Goal: Transaction & Acquisition: Purchase product/service

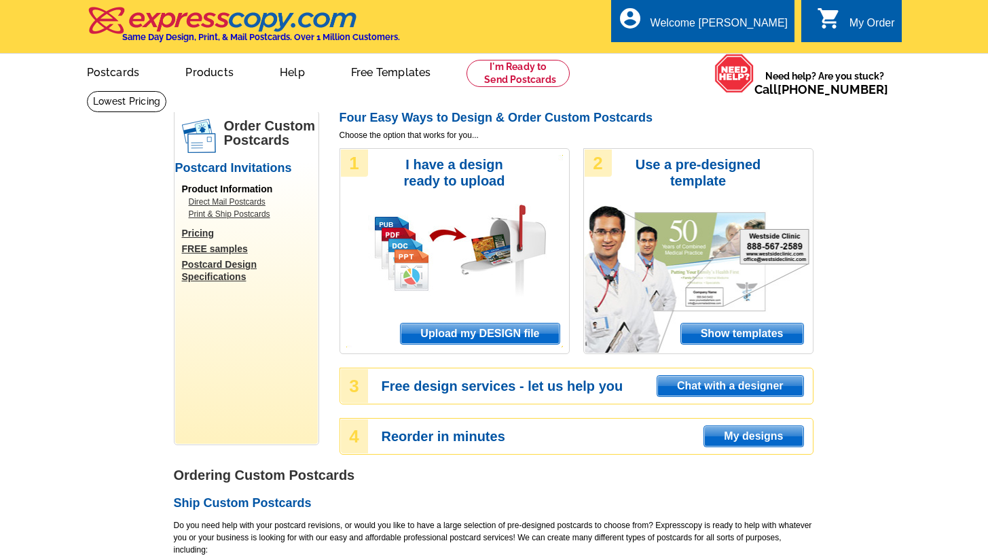
click at [481, 330] on span "Upload my DESIGN file" at bounding box center [480, 333] width 158 height 20
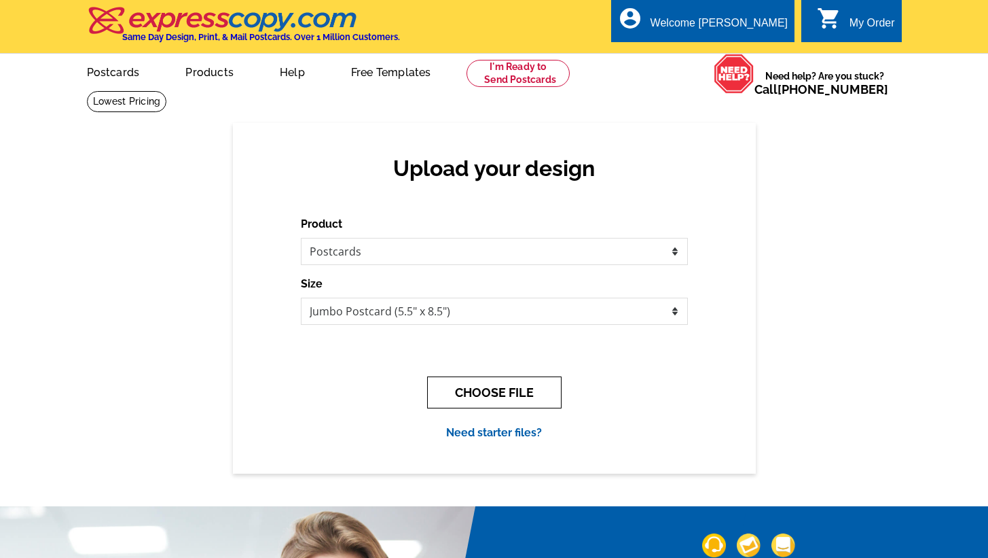
click at [502, 389] on button "CHOOSE FILE" at bounding box center [494, 392] width 134 height 32
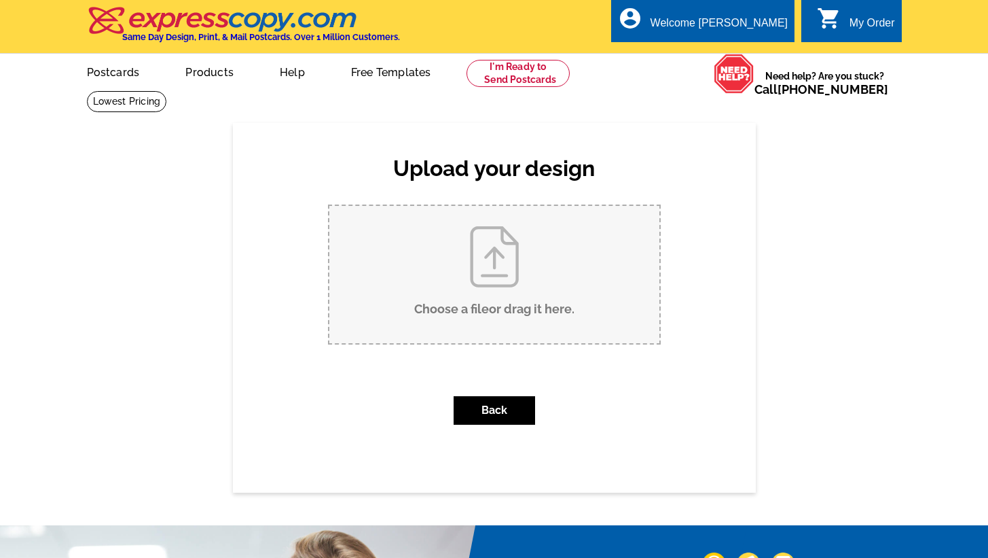
click at [502, 302] on input "Choose a file or drag it here ." at bounding box center [494, 274] width 330 height 137
type input "C:\fakepath\Updated Mailer Template (8) (1).pdf"
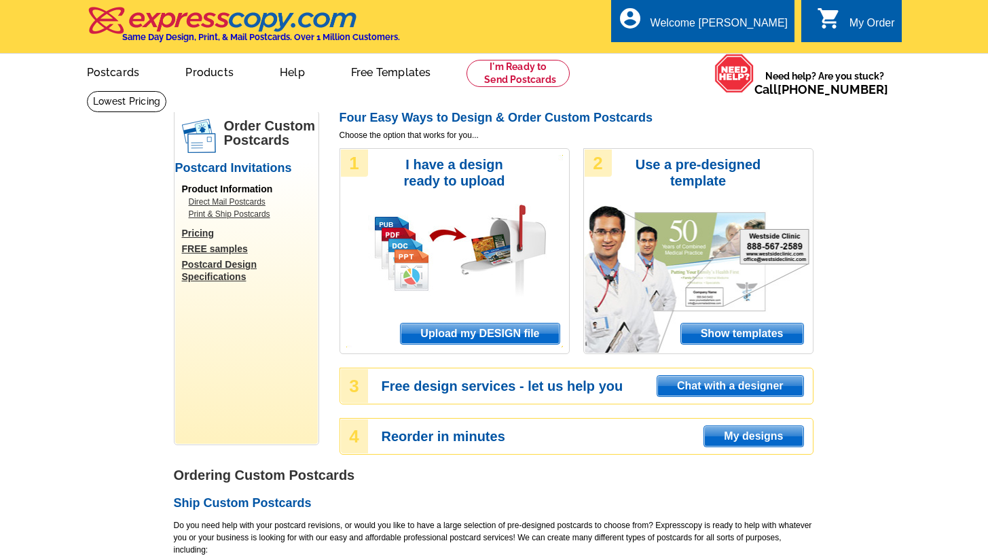
click at [487, 335] on span "Upload my DESIGN file" at bounding box center [480, 333] width 158 height 20
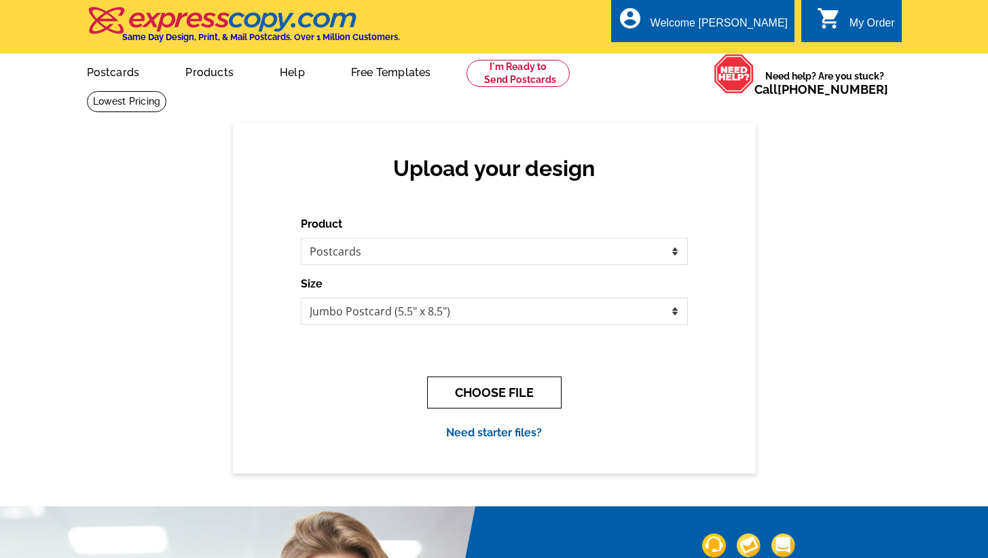
click at [492, 403] on button "CHOOSE FILE" at bounding box center [494, 392] width 134 height 32
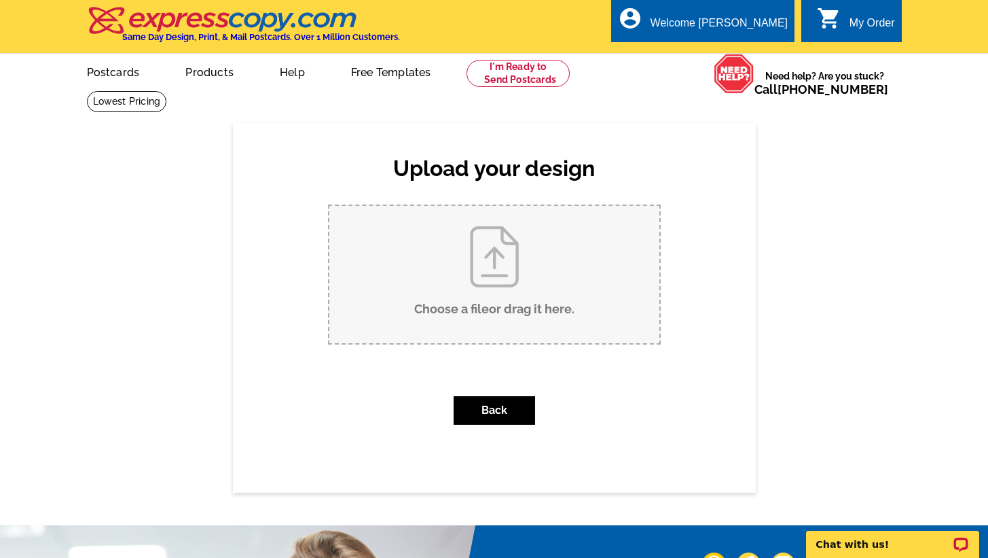
click at [513, 280] on input "Choose a file or drag it here ." at bounding box center [494, 274] width 330 height 137
type input "C:\fakepath\Updated Mailer Template (8) (1).pdf"
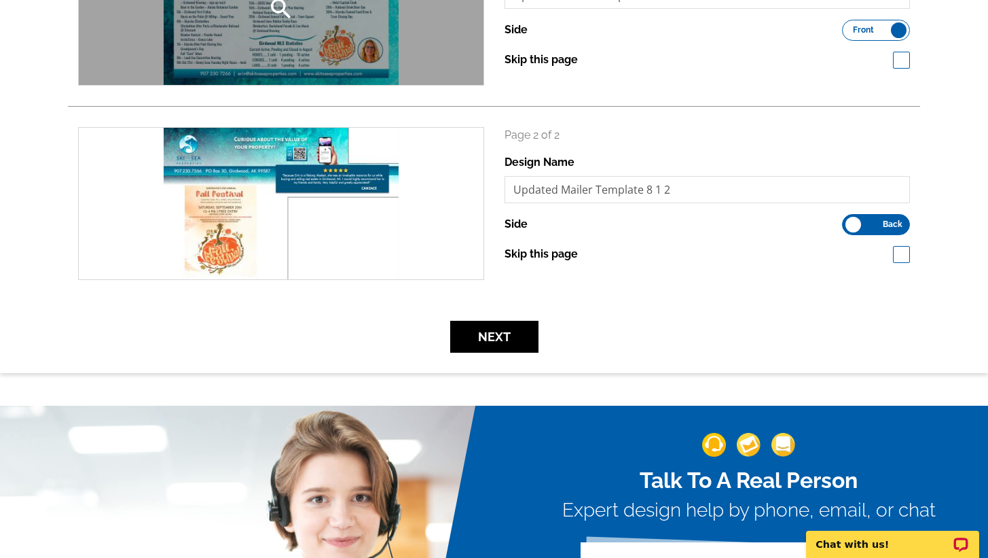
scroll to position [306, 0]
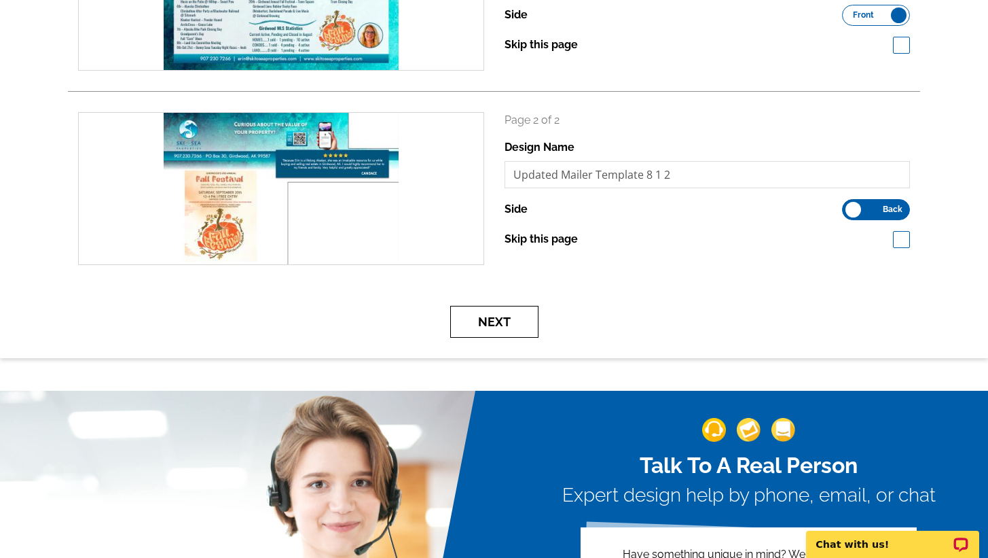
click at [483, 322] on button "Next" at bounding box center [494, 322] width 88 height 32
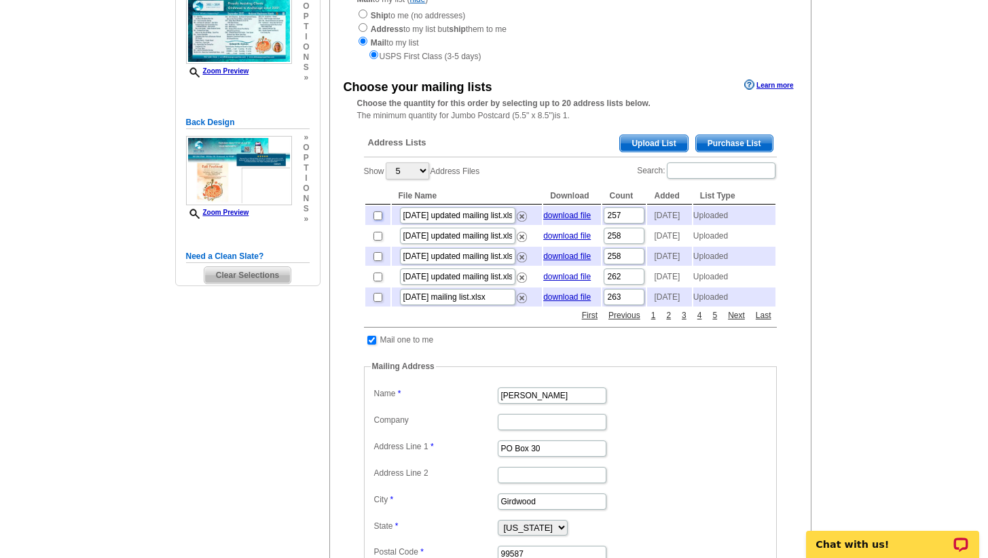
click at [378, 219] on input "checkbox" at bounding box center [377, 215] width 9 height 9
checkbox input "true"
click at [371, 344] on input "checkbox" at bounding box center [371, 339] width 9 height 9
checkbox input "false"
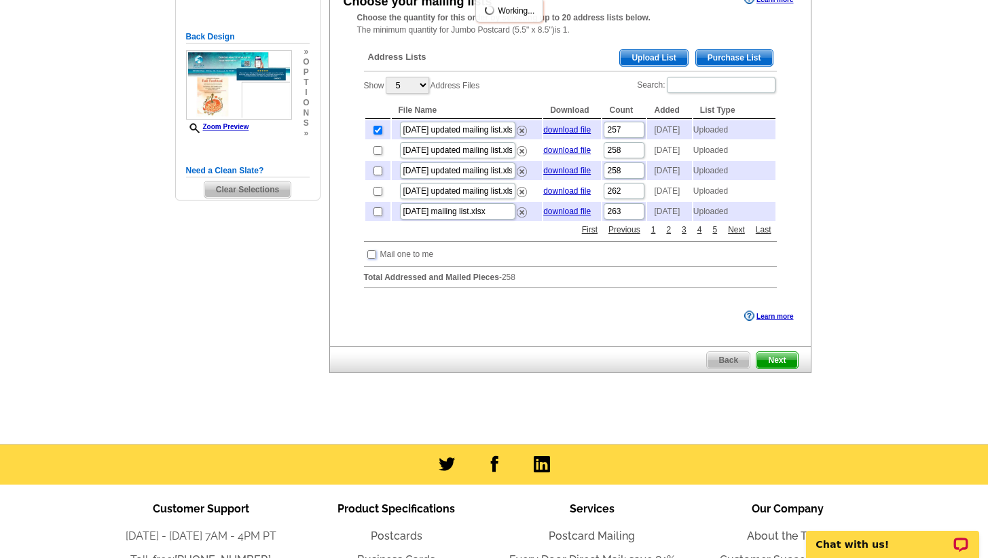
scroll to position [281, 0]
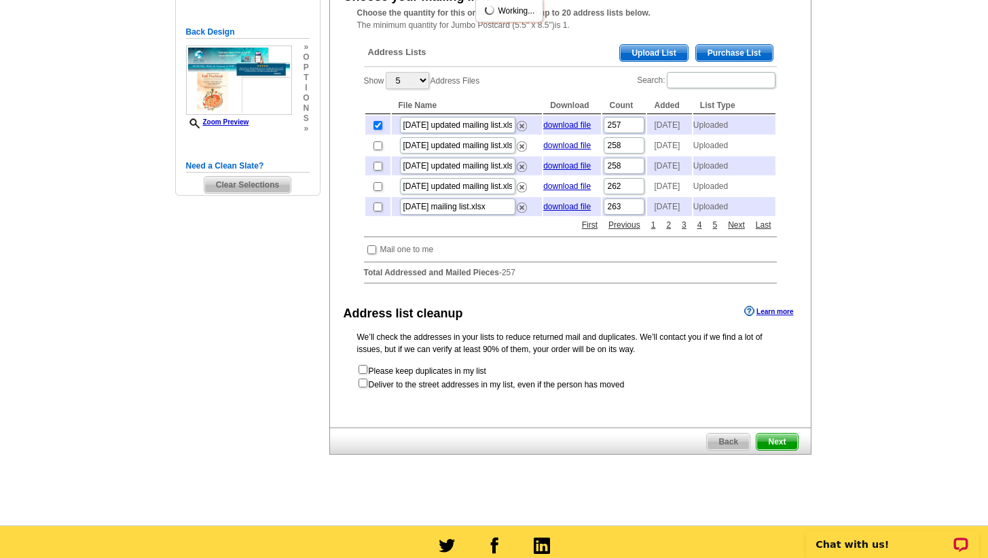
click at [773, 450] on span "Next" at bounding box center [776, 441] width 41 height 16
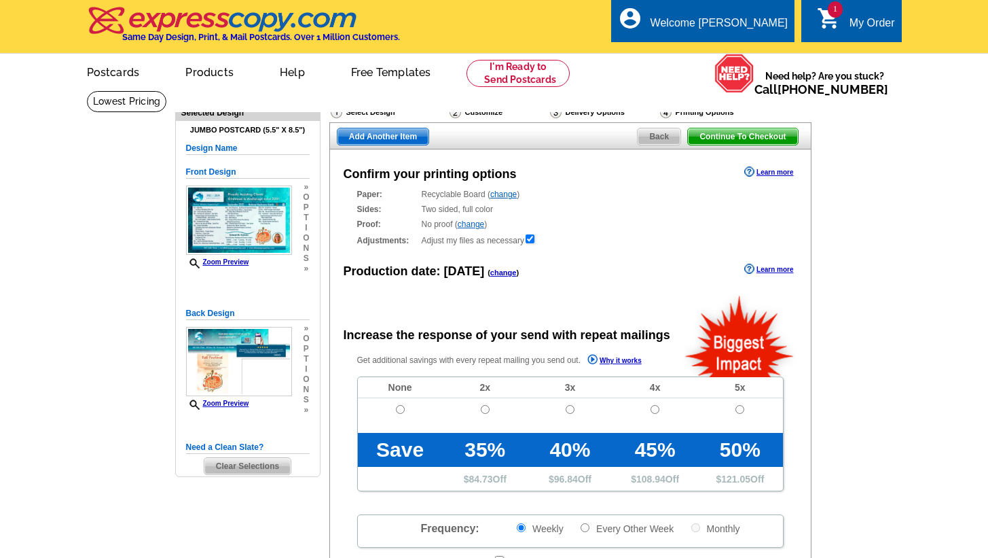
radio input "false"
click at [396, 407] on input "radio" at bounding box center [400, 409] width 9 height 9
radio input "true"
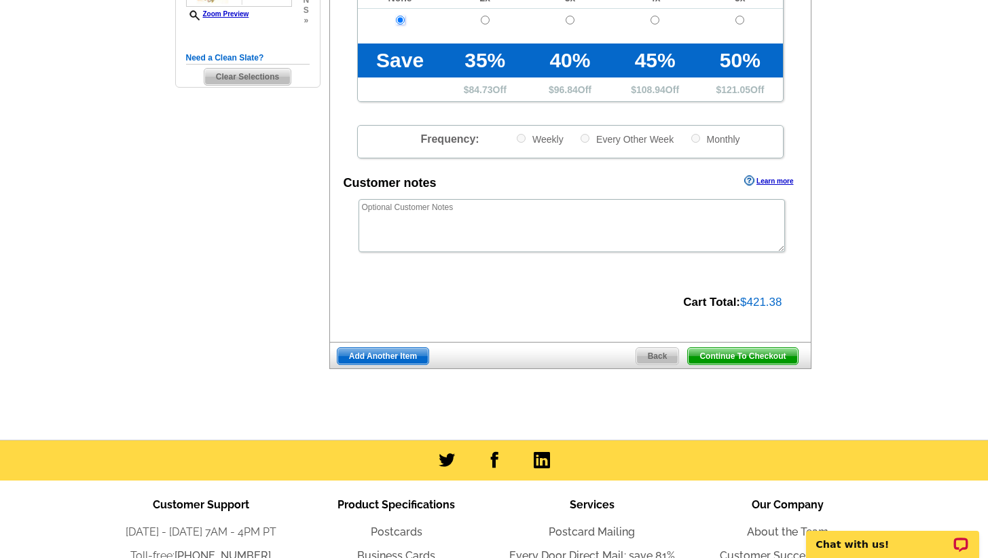
scroll to position [386, 0]
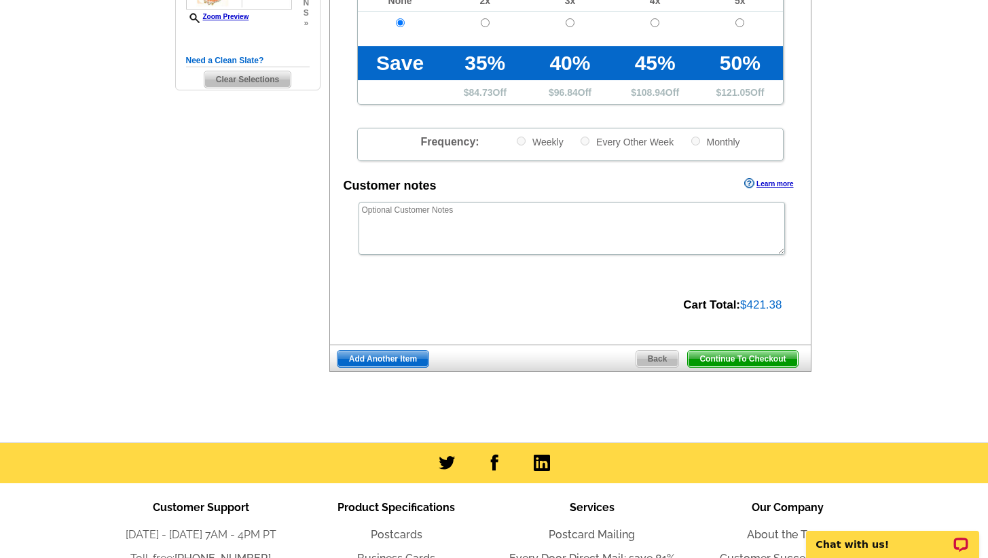
click at [748, 358] on span "Continue To Checkout" at bounding box center [742, 358] width 109 height 16
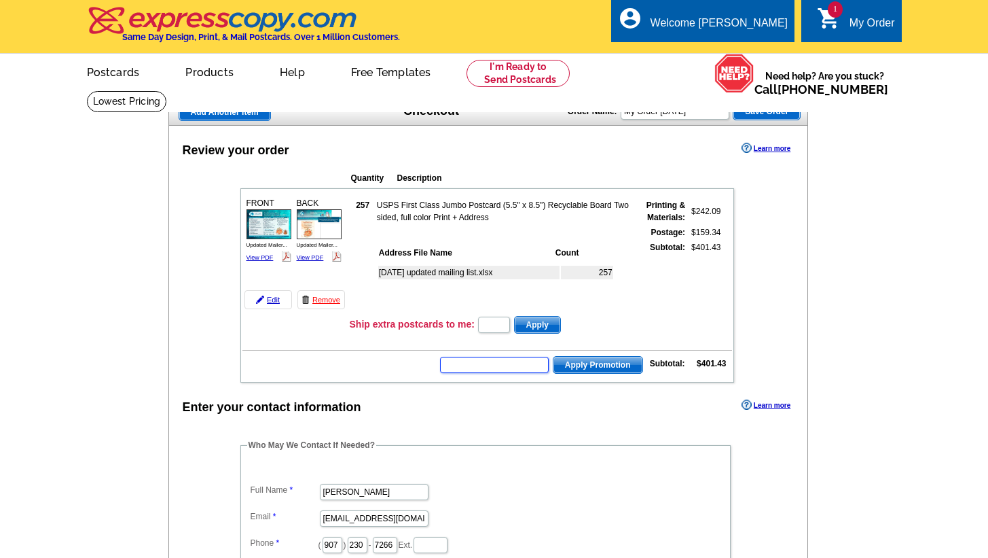
click at [523, 360] on input "text" at bounding box center [494, 365] width 109 height 16
click at [517, 363] on input "text" at bounding box center [494, 365] width 109 height 16
type input "grow0825"
click at [607, 365] on span "Apply Promotion" at bounding box center [597, 365] width 89 height 16
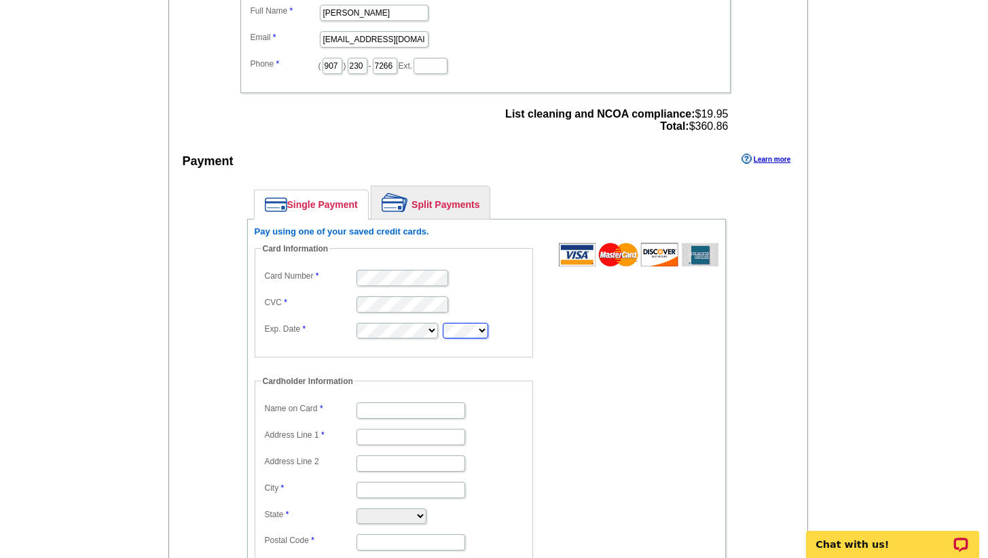
scroll to position [514, 0]
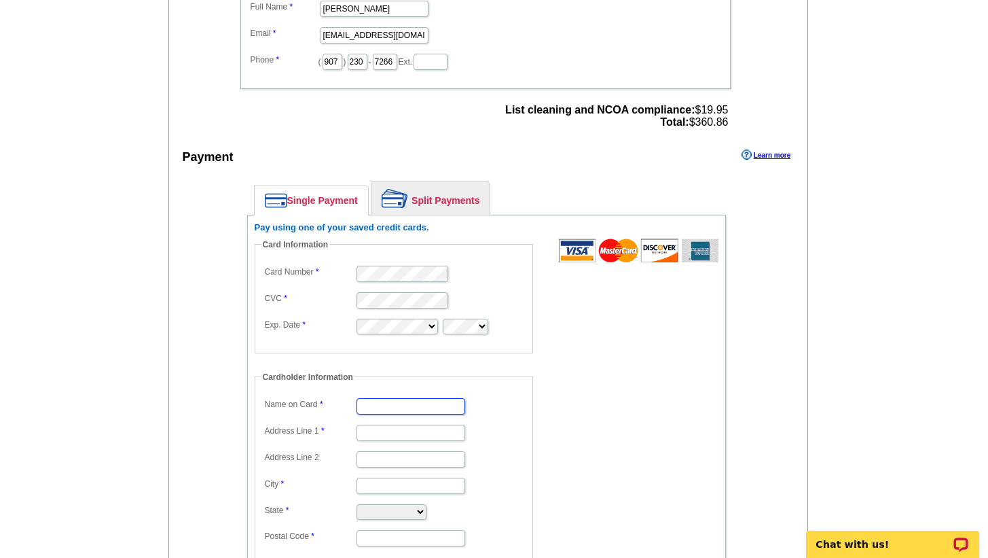
click at [403, 407] on input "Name on Card" at bounding box center [411, 406] width 109 height 16
click at [407, 406] on input "[PERSON_NAME]" at bounding box center [411, 406] width 109 height 16
type input "[PERSON_NAME]"
click at [390, 433] on input "Address Line 1" at bounding box center [411, 432] width 109 height 16
type input "PO Box 30"
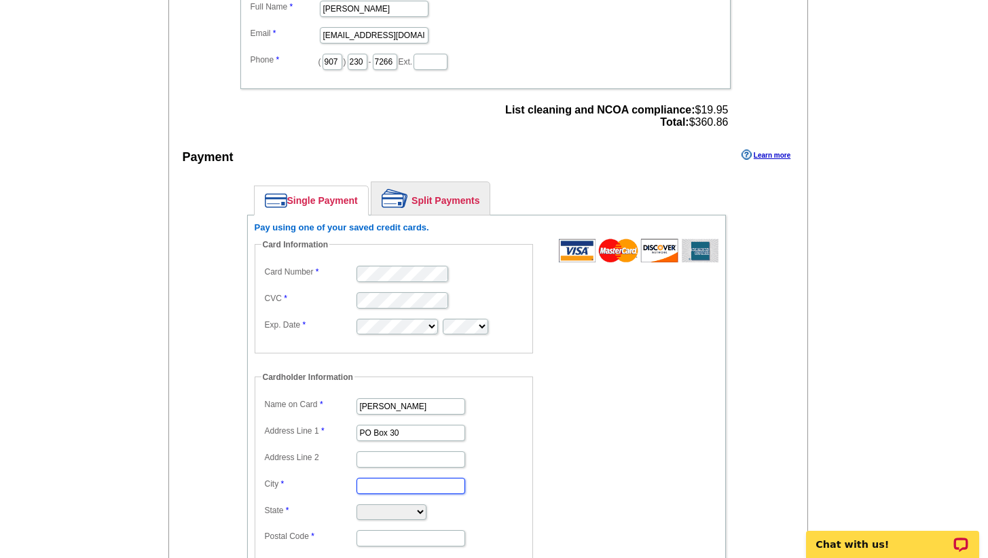
click at [387, 488] on input "City" at bounding box center [411, 485] width 109 height 16
type input "Girdwood"
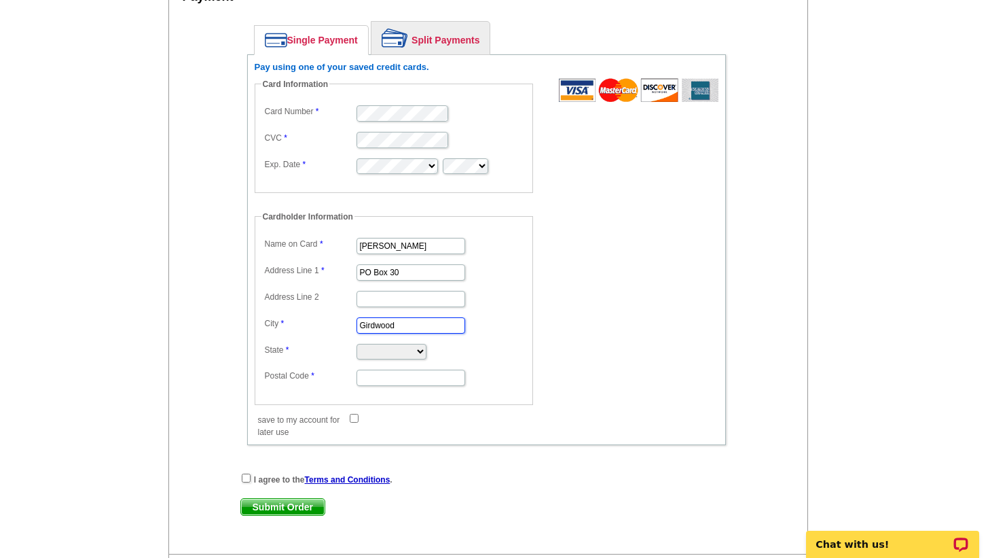
scroll to position [689, 0]
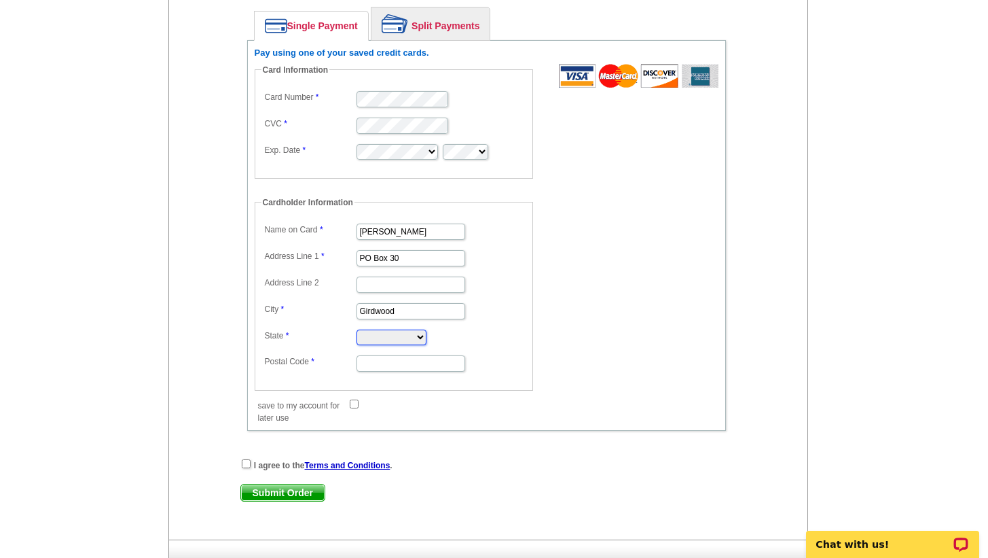
click at [390, 340] on select "Alabama Alaska Arizona Arkansas California Colorado Connecticut District of Col…" at bounding box center [392, 337] width 70 height 16
select select "AK"
click at [357, 329] on select "Alabama Alaska Arizona Arkansas California Colorado Connecticut District of Col…" at bounding box center [392, 337] width 70 height 16
click at [384, 363] on input "Postal Code" at bounding box center [411, 363] width 109 height 16
type input "99587"
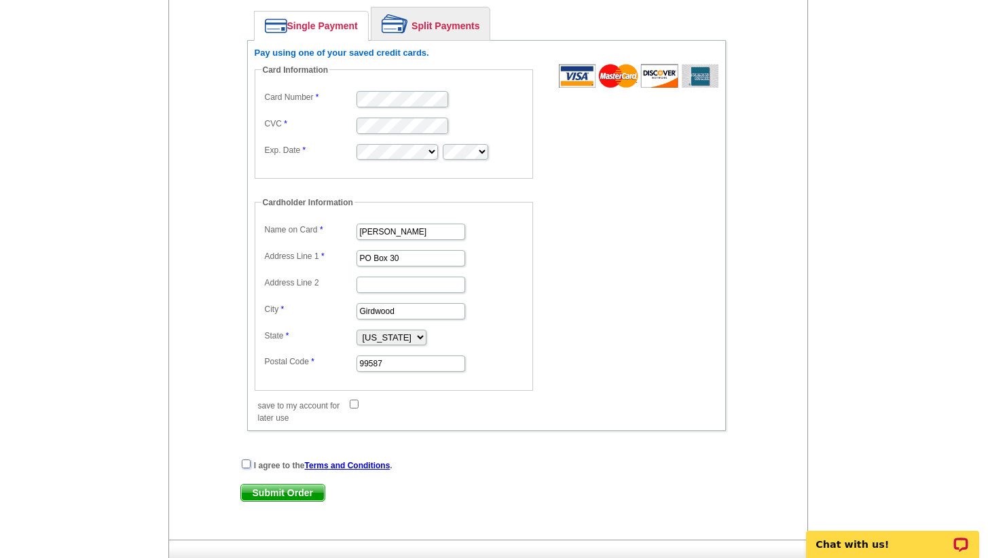
click at [246, 460] on input "checkbox" at bounding box center [246, 463] width 9 height 9
checkbox input "true"
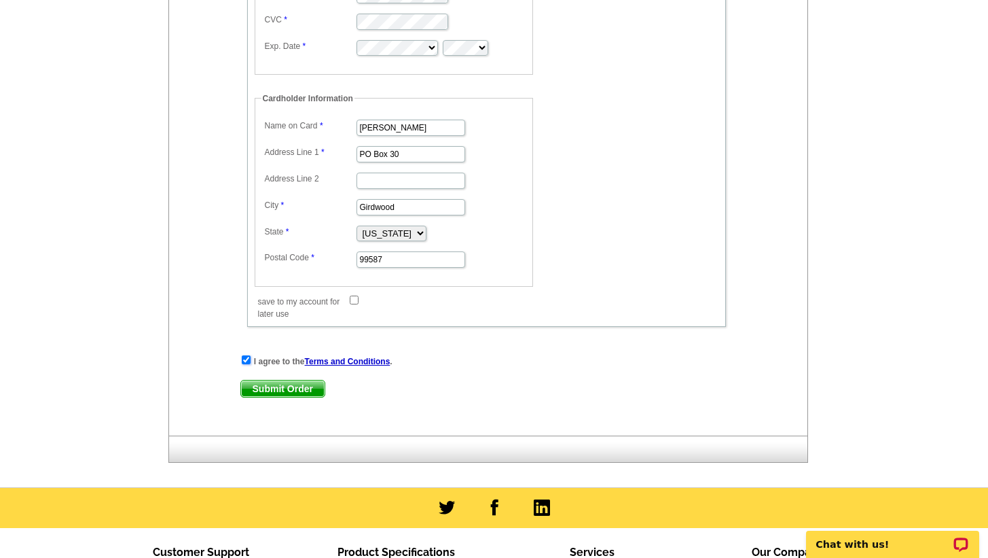
scroll to position [794, 0]
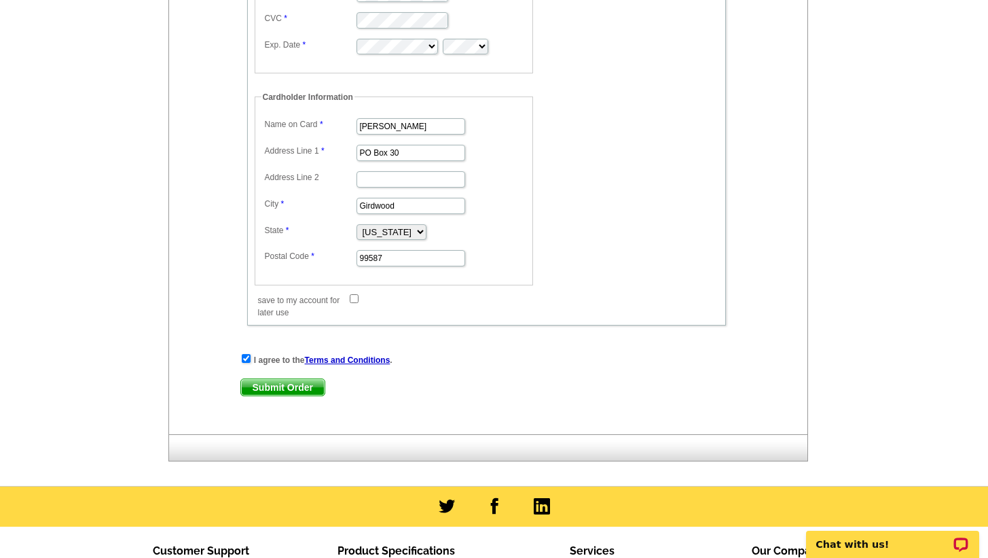
click at [288, 385] on span "Submit Order" at bounding box center [283, 387] width 84 height 16
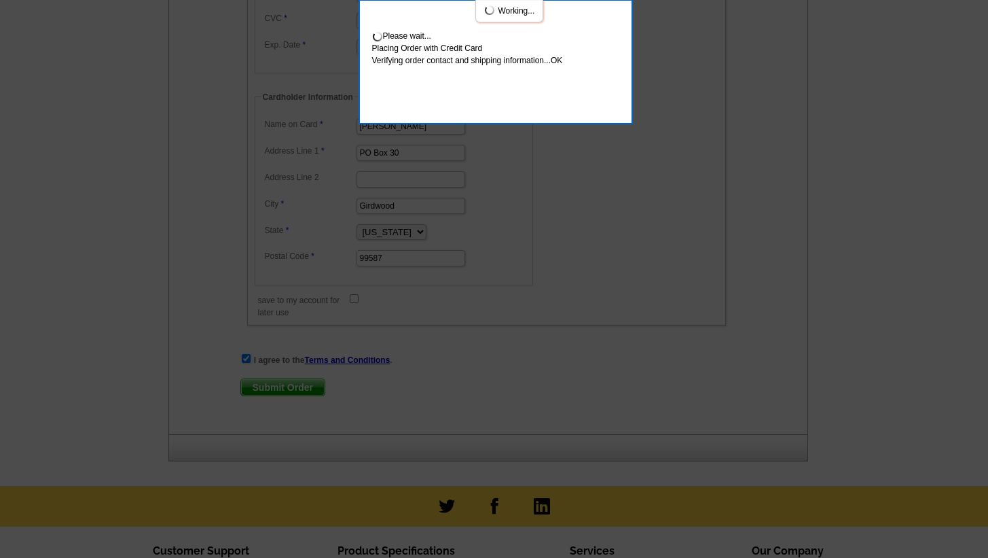
scroll to position [868, 0]
